Goal: Information Seeking & Learning: Learn about a topic

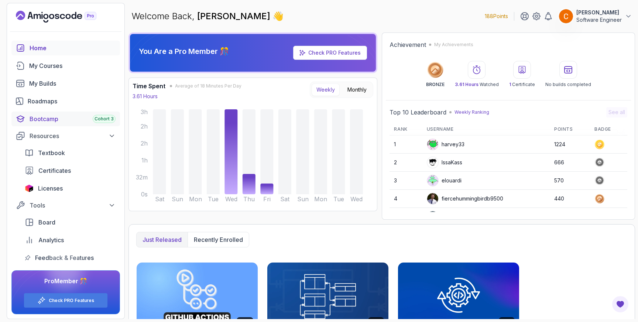
click at [48, 117] on div "Bootcamp Cohort 3" at bounding box center [73, 119] width 86 height 9
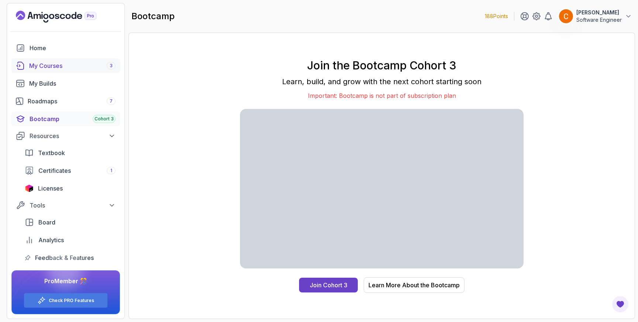
click at [62, 67] on div "My Courses 3" at bounding box center [72, 65] width 86 height 9
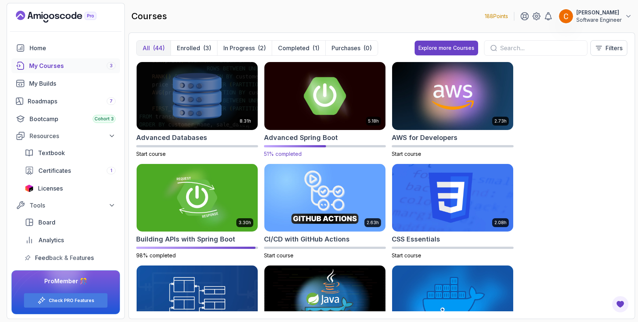
click at [358, 96] on img at bounding box center [325, 95] width 127 height 71
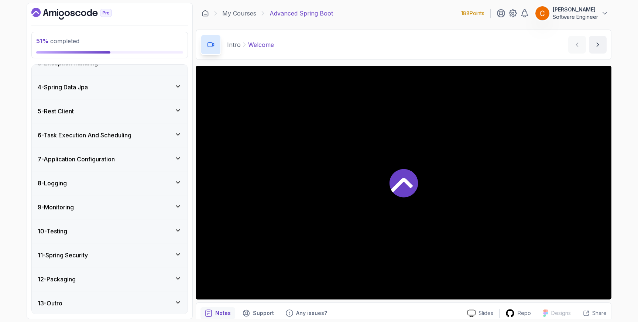
scroll to position [155, 0]
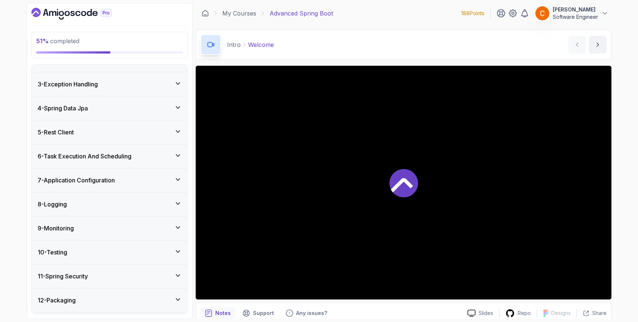
click at [147, 112] on div "4 - Spring Data Jpa" at bounding box center [110, 108] width 156 height 24
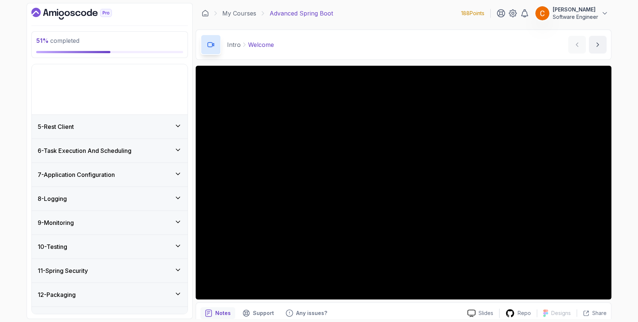
scroll to position [672, 0]
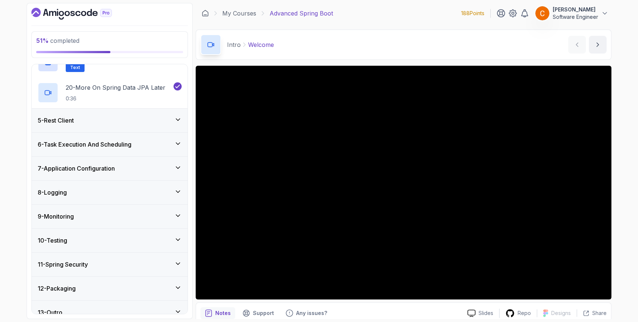
click at [156, 125] on div "5 - Rest Client" at bounding box center [110, 120] width 144 height 9
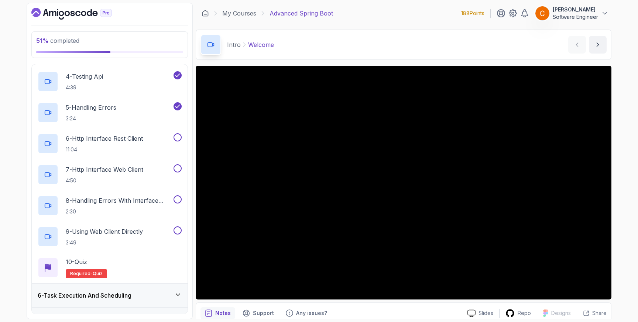
scroll to position [210, 0]
click at [112, 112] on p "5 - Handling Errors" at bounding box center [91, 108] width 51 height 9
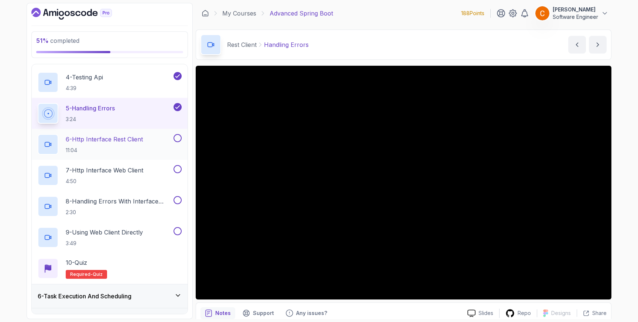
click at [122, 139] on p "6 - Http Interface Rest Client" at bounding box center [104, 139] width 77 height 9
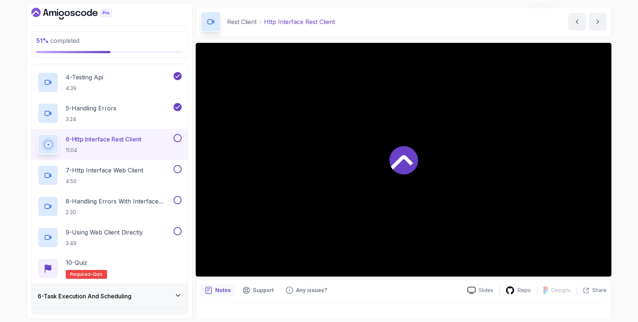
scroll to position [32, 0]
